Goal: Task Accomplishment & Management: Use online tool/utility

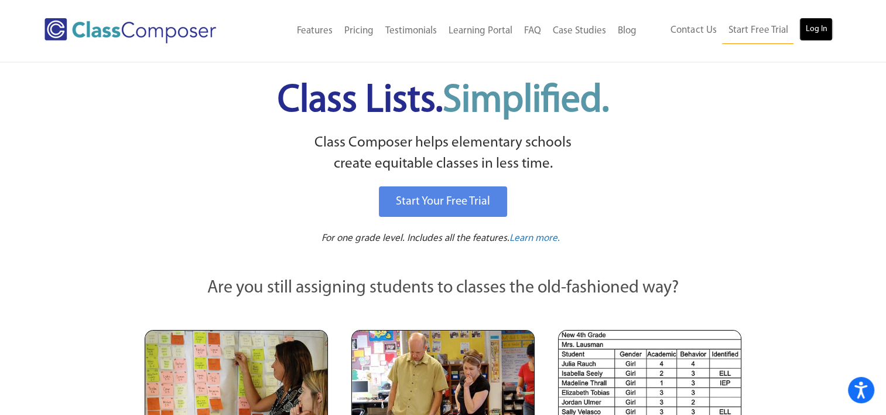
click at [817, 25] on link "Log In" at bounding box center [816, 29] width 33 height 23
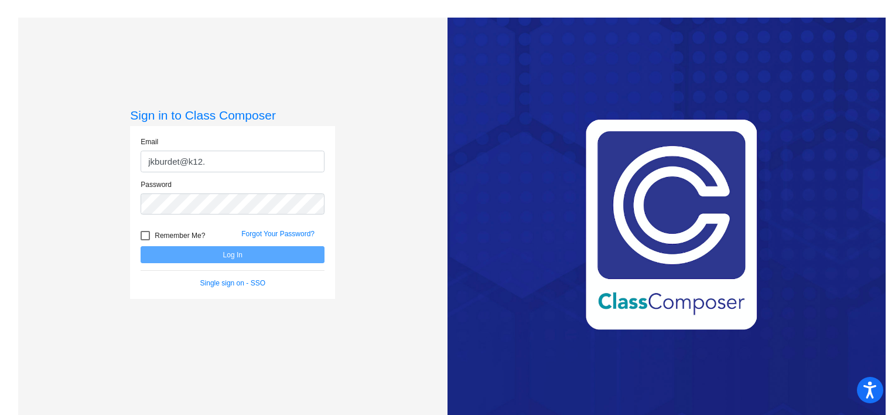
type input "[EMAIL_ADDRESS][DOMAIN_NAME]"
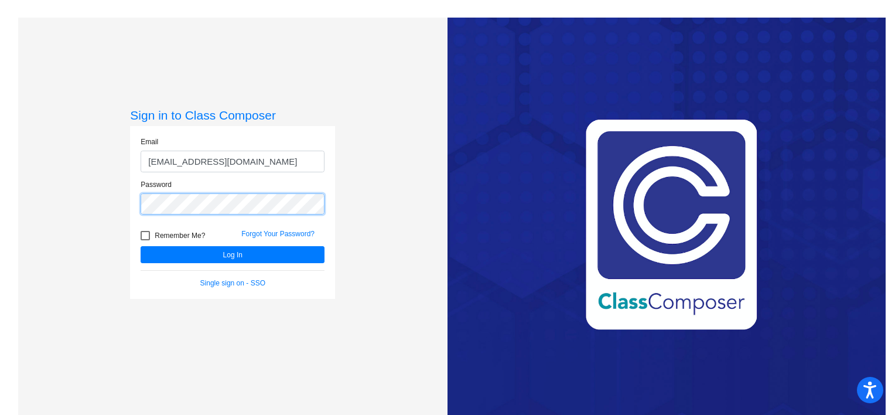
click at [141, 246] on button "Log In" at bounding box center [233, 254] width 184 height 17
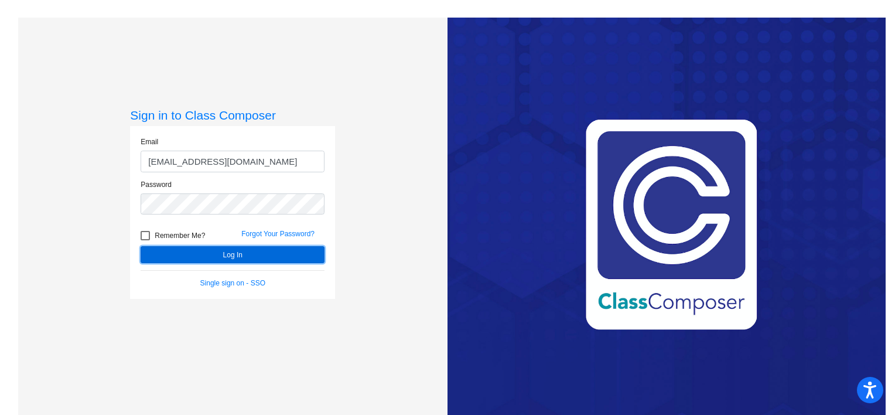
click at [232, 256] on button "Log In" at bounding box center [233, 254] width 184 height 17
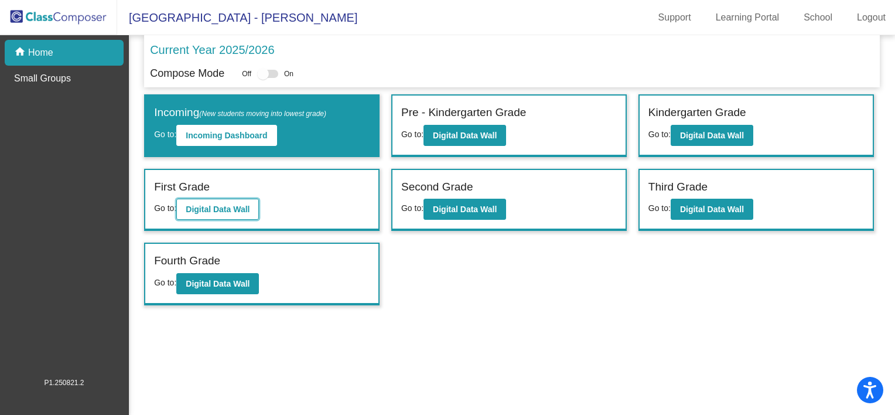
click at [203, 211] on b "Digital Data Wall" at bounding box center [218, 208] width 64 height 9
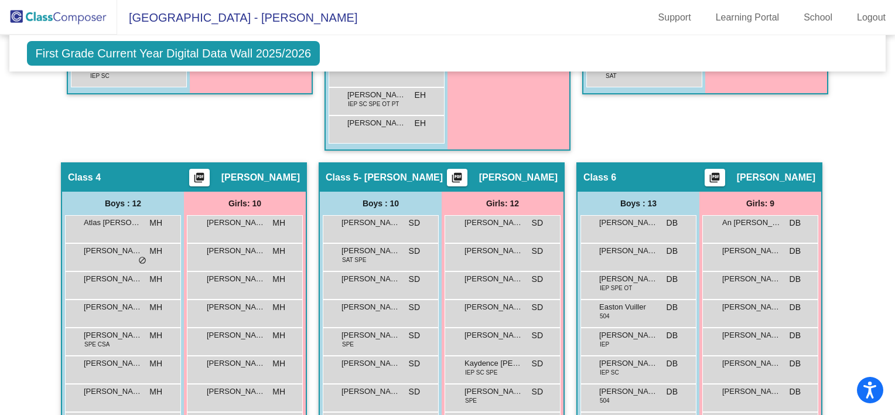
scroll to position [714, 0]
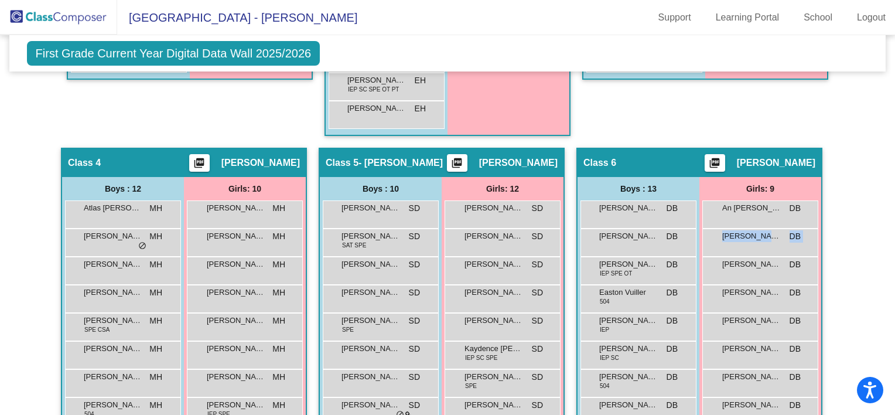
drag, startPoint x: 889, startPoint y: 243, endPoint x: 897, endPoint y: 273, distance: 31.0
click at [894, 273] on html "Accessibility Screen-Reader Guide, Feedback, and Issue Reporting | New window […" at bounding box center [447, 207] width 895 height 415
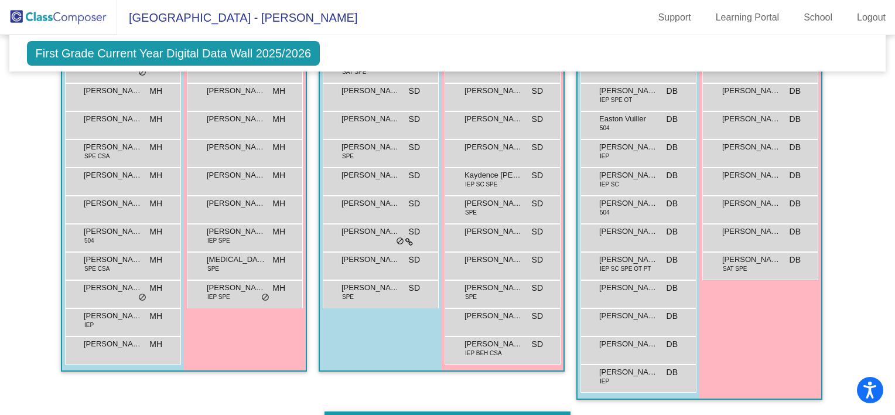
scroll to position [889, 0]
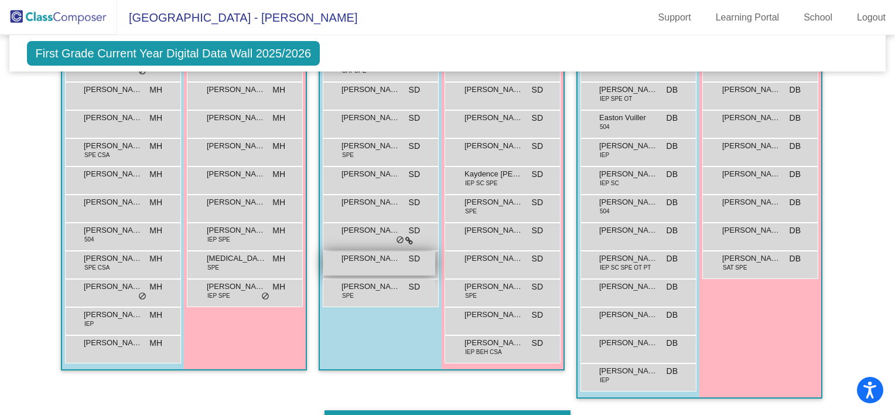
click at [375, 257] on span "[PERSON_NAME]" at bounding box center [371, 258] width 59 height 12
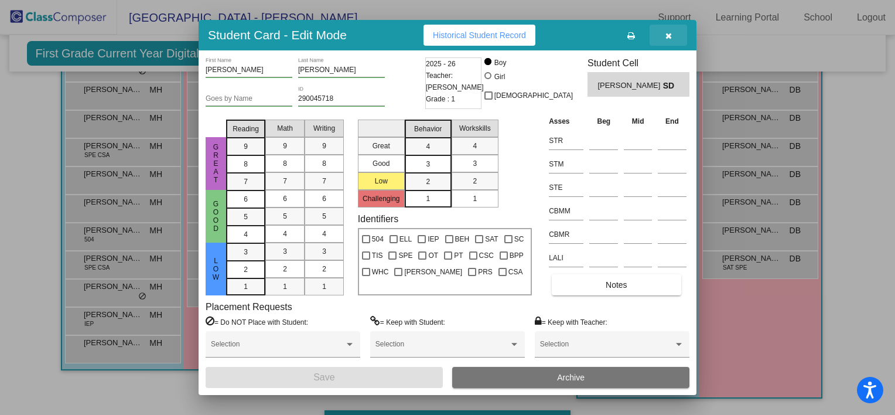
click at [671, 33] on icon "button" at bounding box center [668, 36] width 6 height 8
